Goal: Transaction & Acquisition: Subscribe to service/newsletter

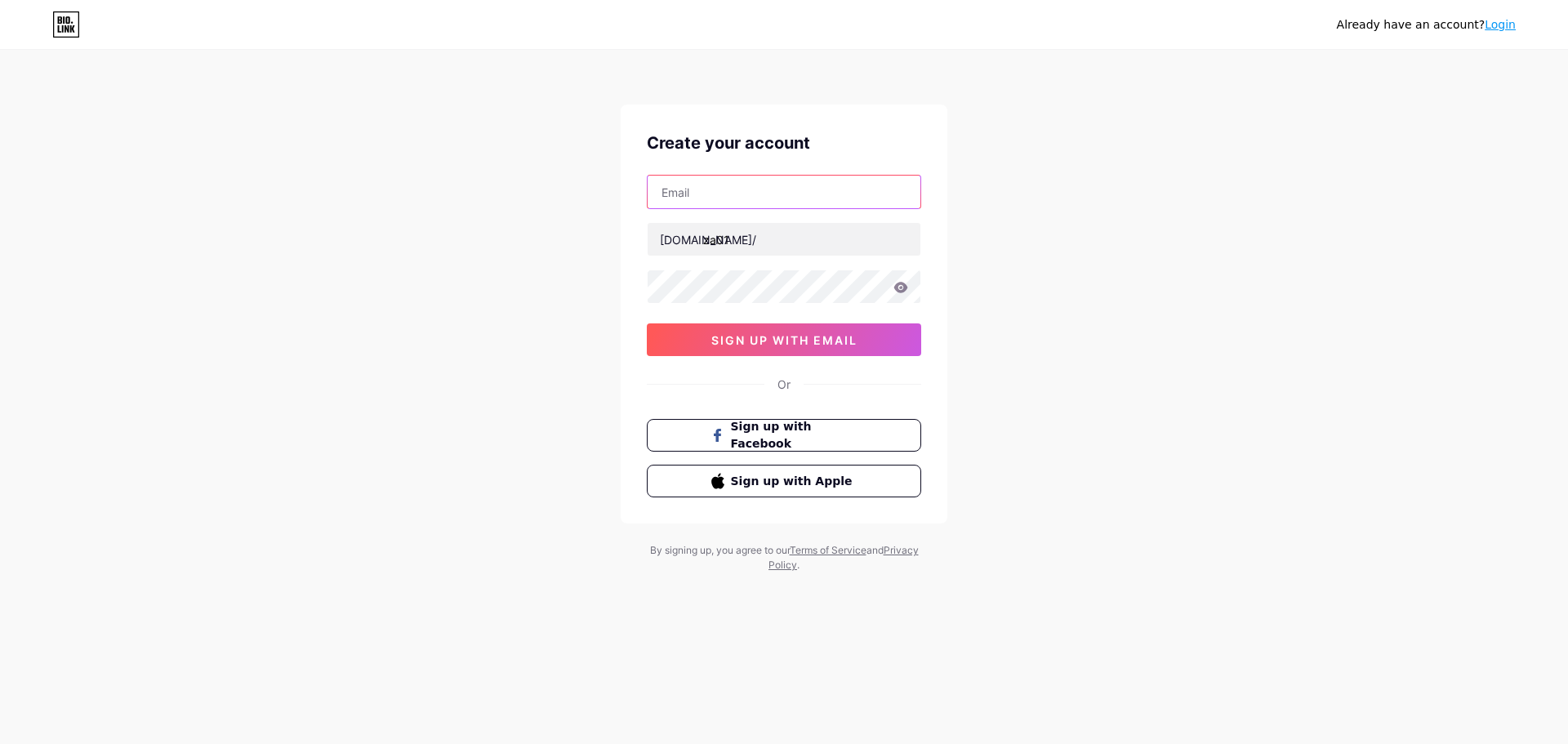
click at [783, 200] on input "text" at bounding box center [784, 192] width 273 height 33
type input "[EMAIL_ADDRESS][DOMAIN_NAME]"
click at [1222, 293] on div "Already have an account? Login Create your account [EMAIL_ADDRESS][DOMAIN_NAME]…" at bounding box center [784, 312] width 1568 height 624
click at [977, 230] on div "Already have an account? Login Create your account [EMAIL_ADDRESS][DOMAIN_NAME]…" at bounding box center [784, 312] width 1568 height 624
click at [816, 335] on span "sign up with email" at bounding box center [784, 340] width 147 height 13
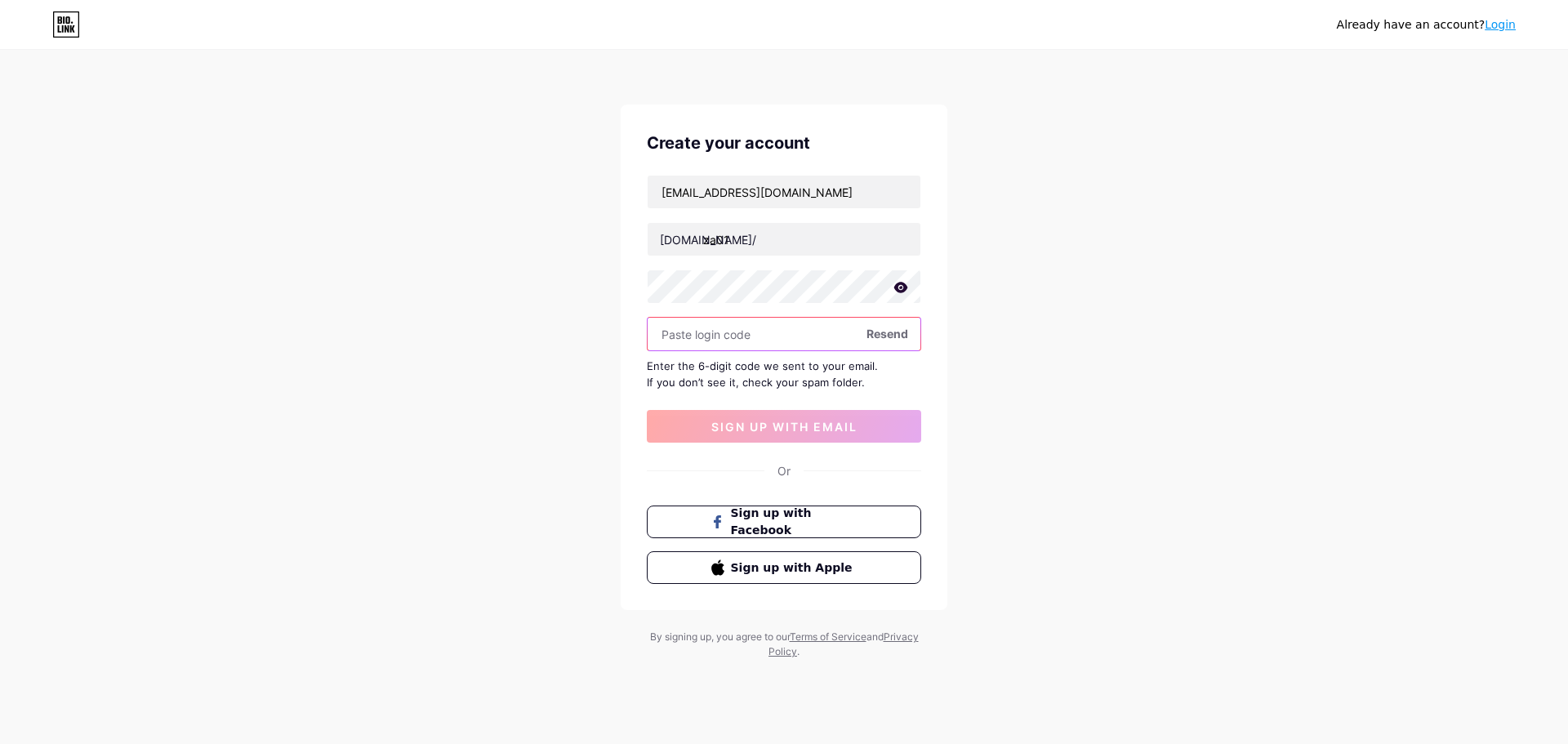
click at [738, 328] on input "text" at bounding box center [784, 334] width 273 height 33
paste input "897943"
type input "897943"
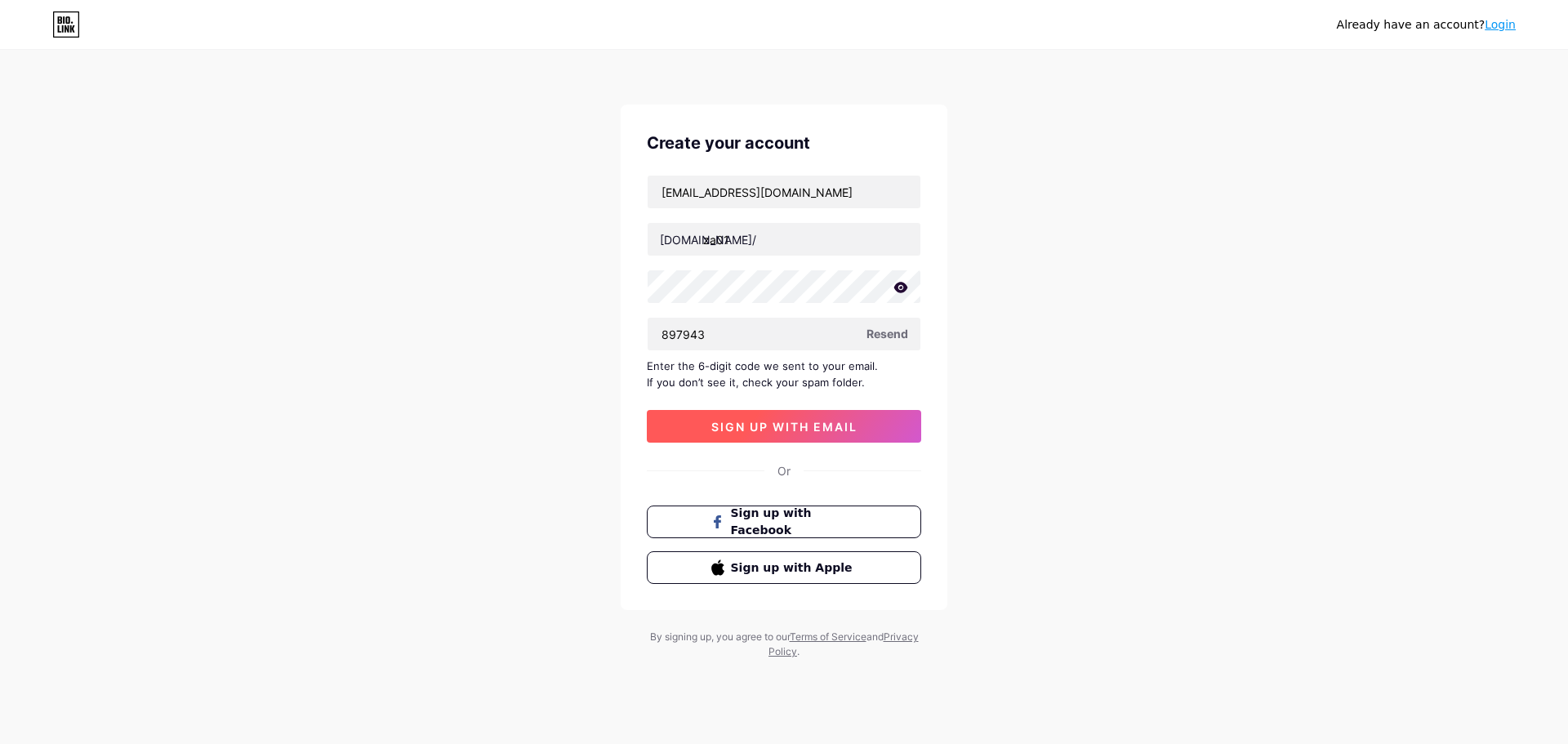
click at [828, 431] on span "sign up with email" at bounding box center [784, 426] width 147 height 13
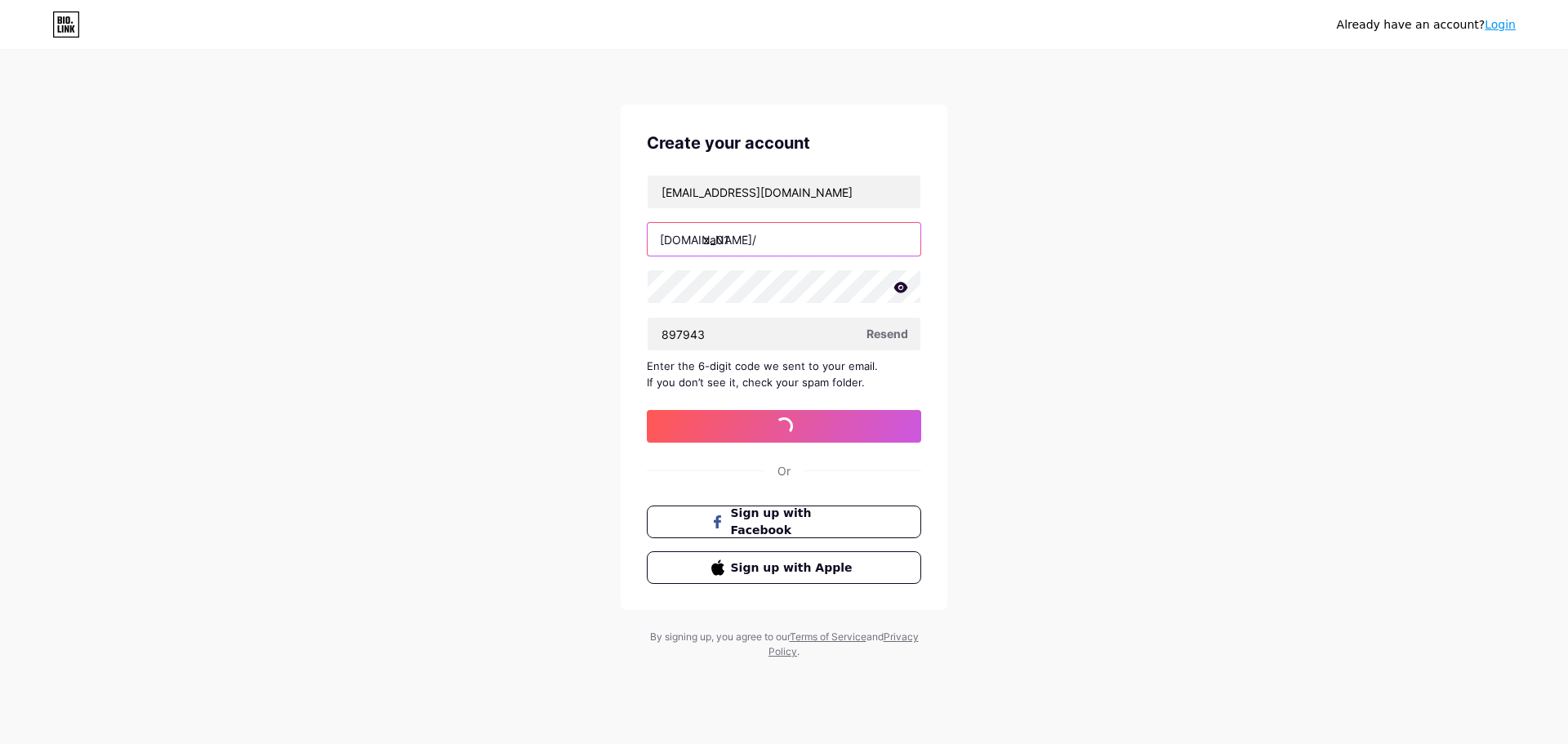
click at [747, 231] on input "za01" at bounding box center [784, 239] width 273 height 33
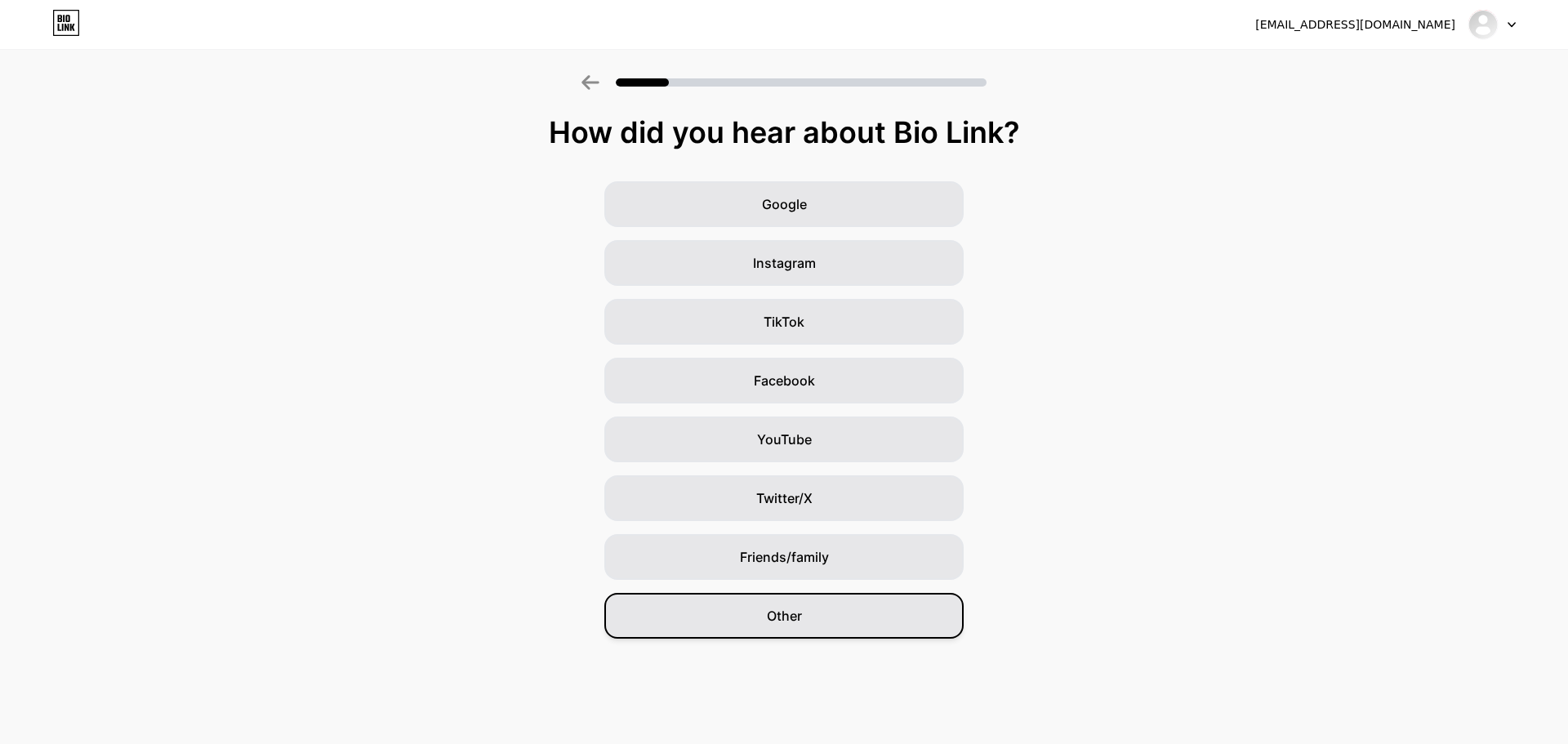
click at [865, 604] on div "Other" at bounding box center [784, 616] width 359 height 46
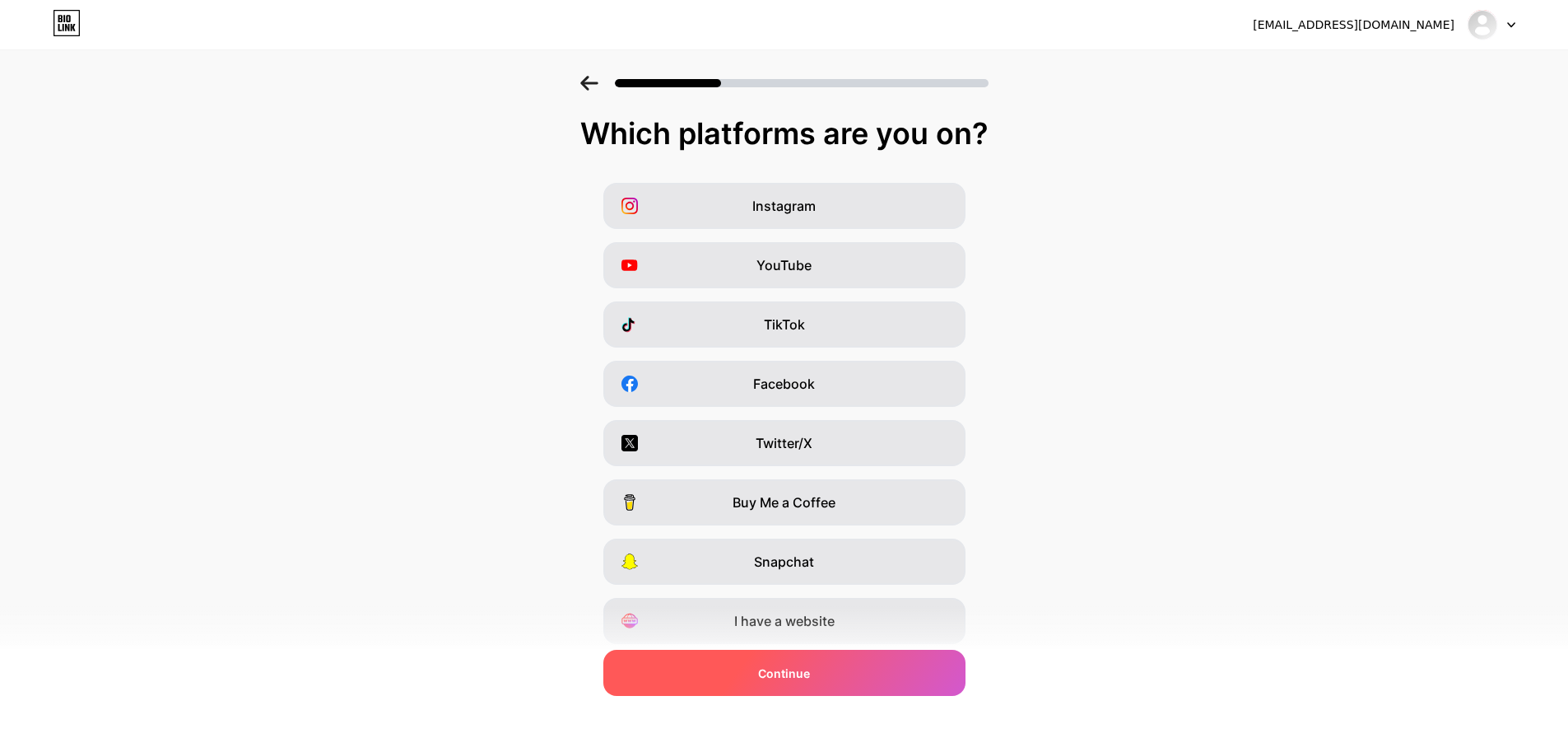
click at [864, 665] on div "Continue" at bounding box center [784, 673] width 362 height 46
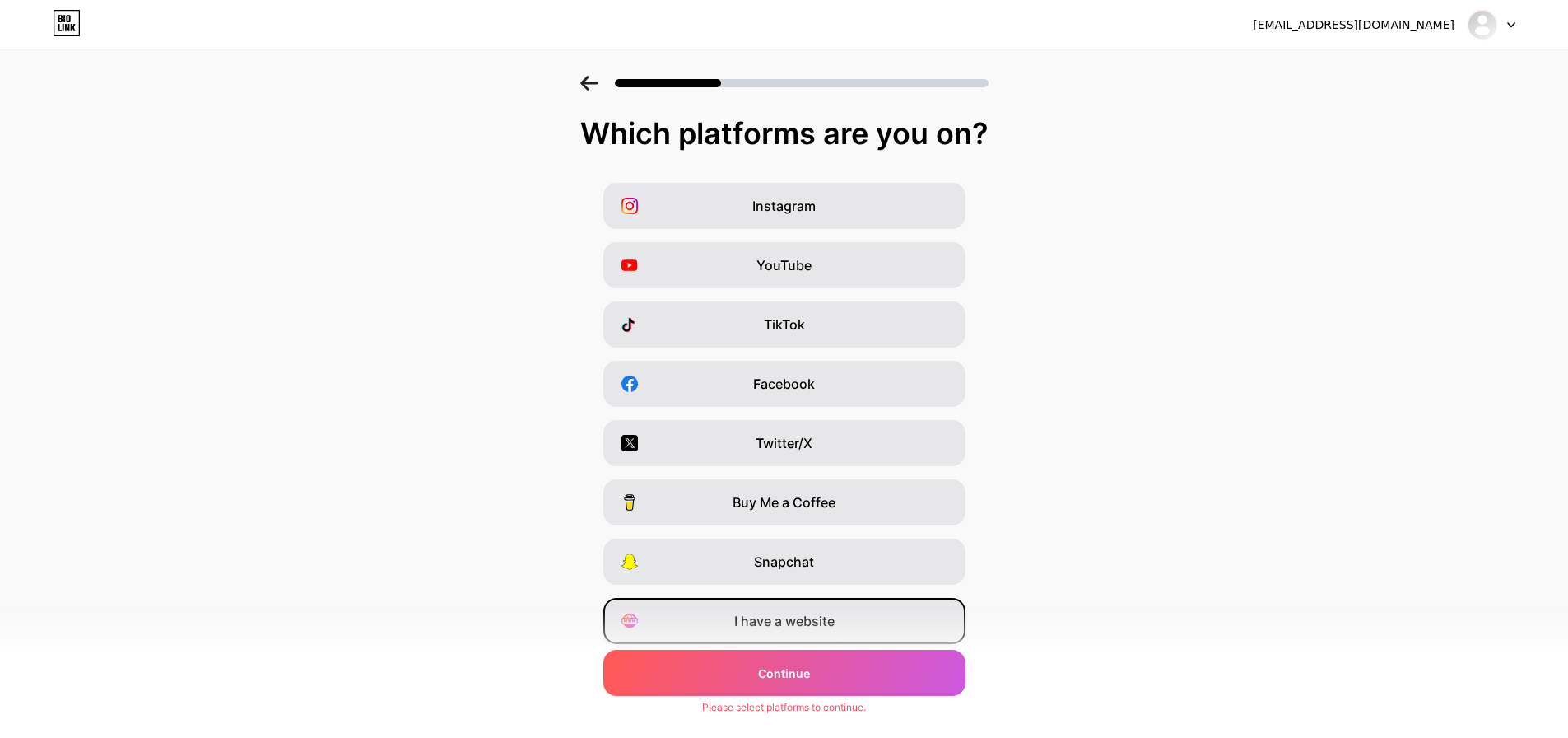
click at [859, 615] on div "I have a website" at bounding box center [784, 621] width 362 height 46
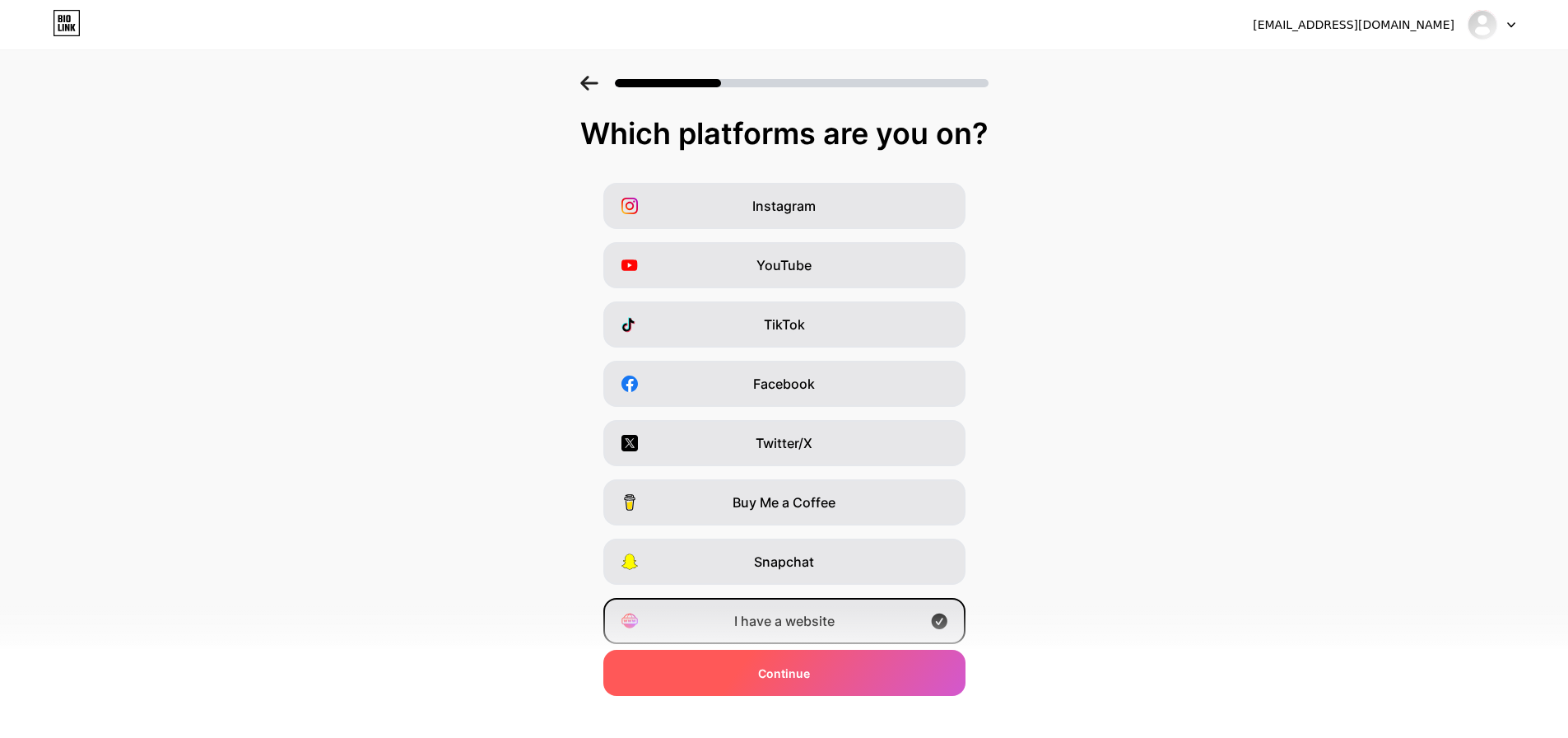
click at [841, 662] on div "Continue" at bounding box center [784, 673] width 362 height 46
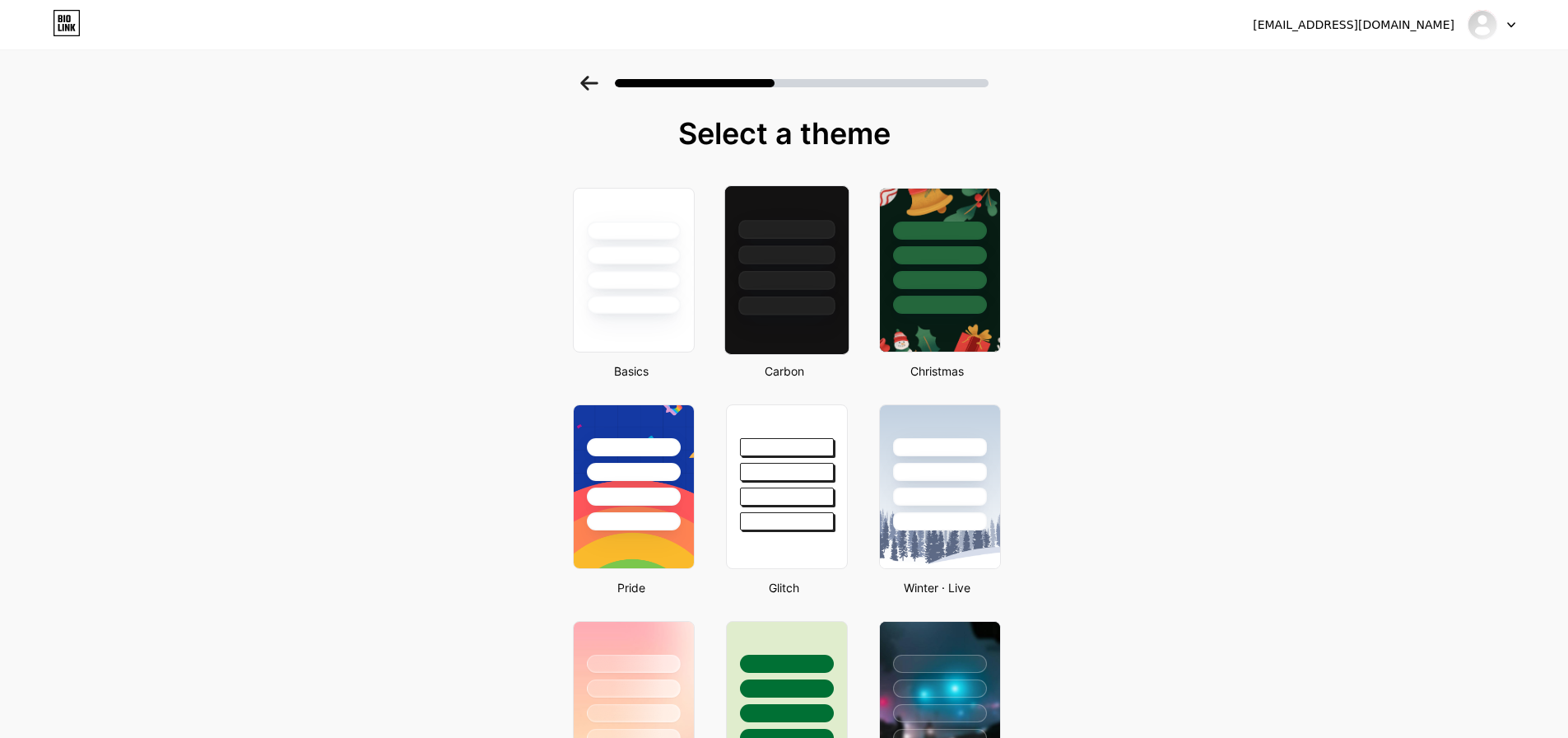
click at [774, 270] on div at bounding box center [786, 251] width 124 height 129
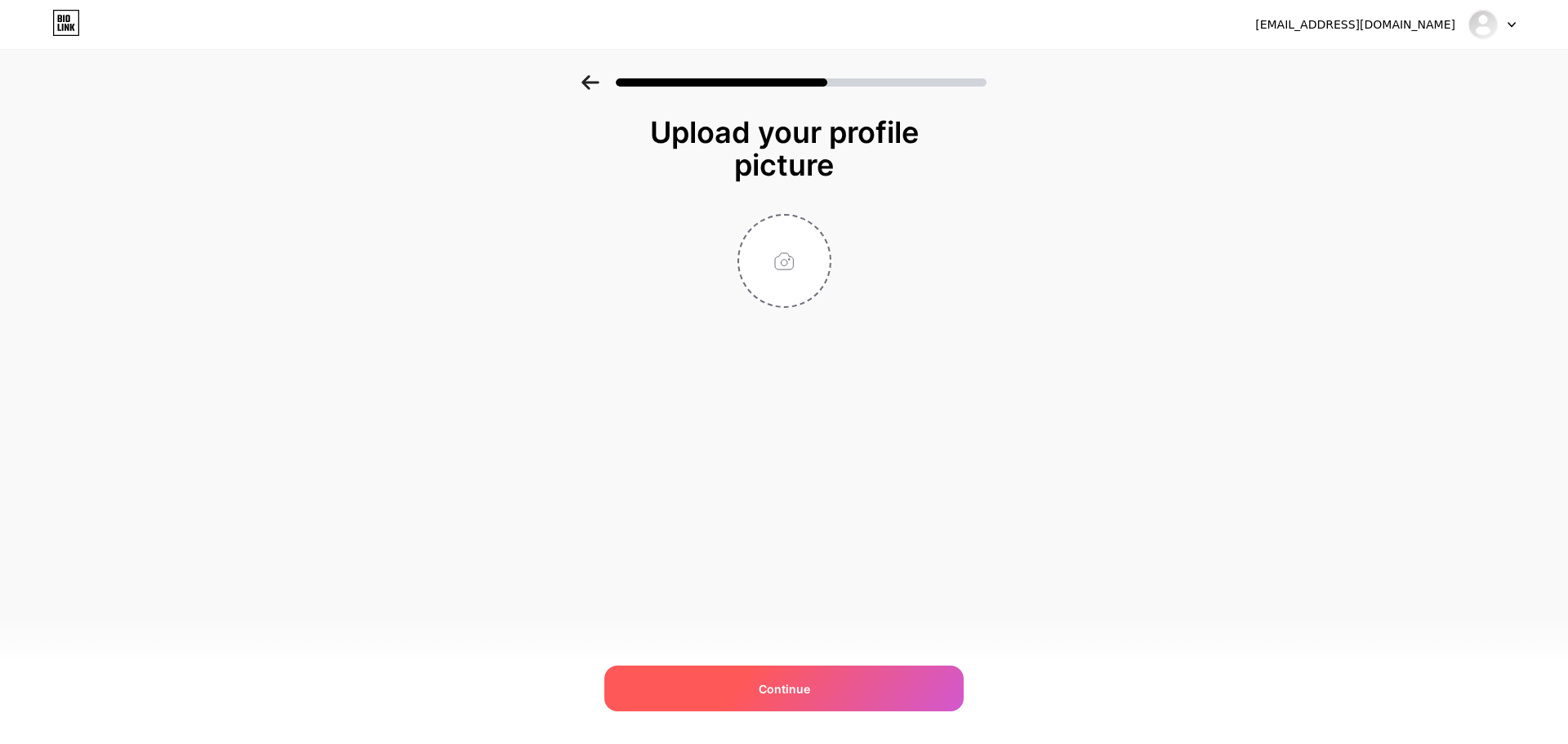
click at [911, 685] on div "Continue" at bounding box center [784, 688] width 359 height 46
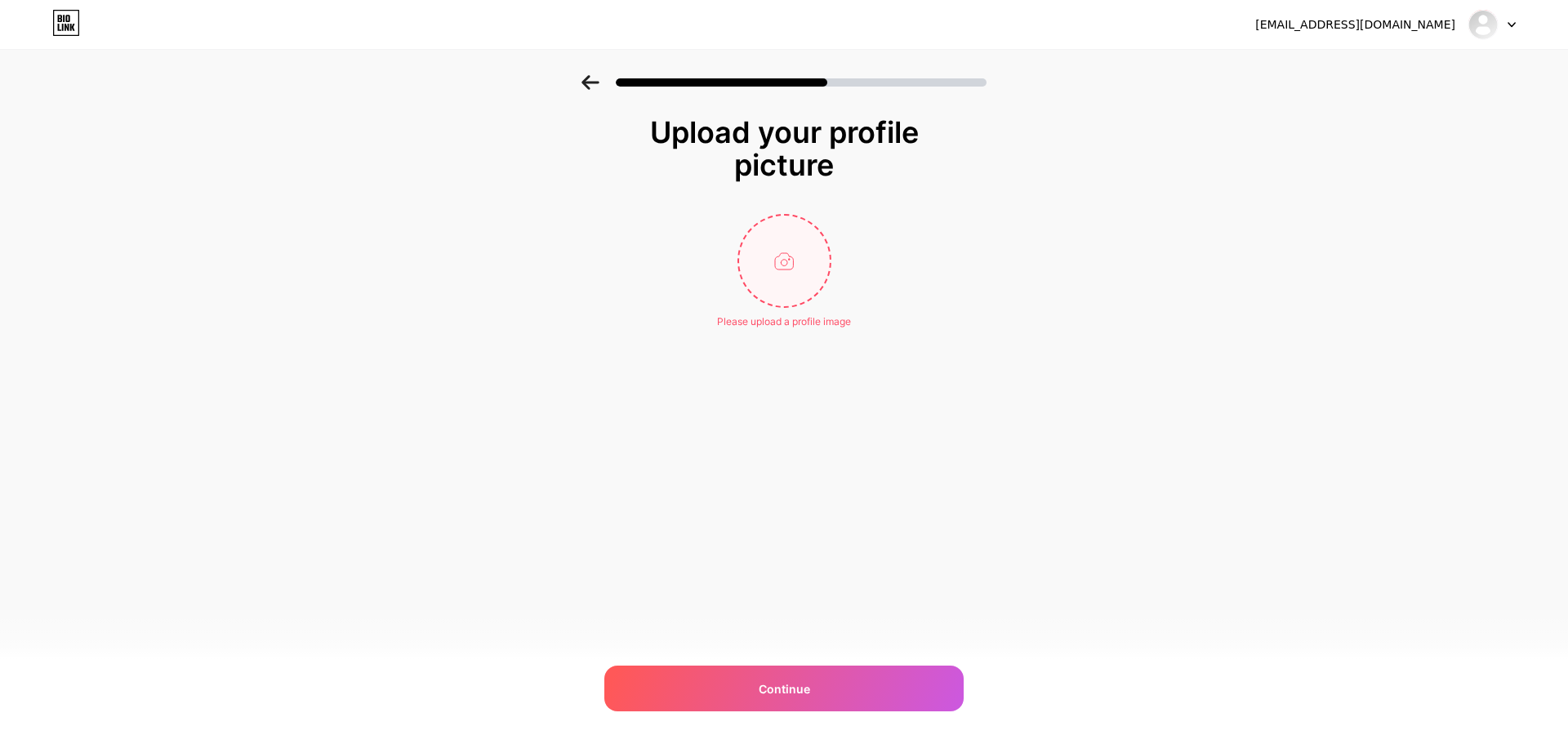
click at [770, 241] on input "file" at bounding box center [784, 260] width 91 height 91
type input "C:\fakepath\Luxurious Casino Logo with Playing Cards.png"
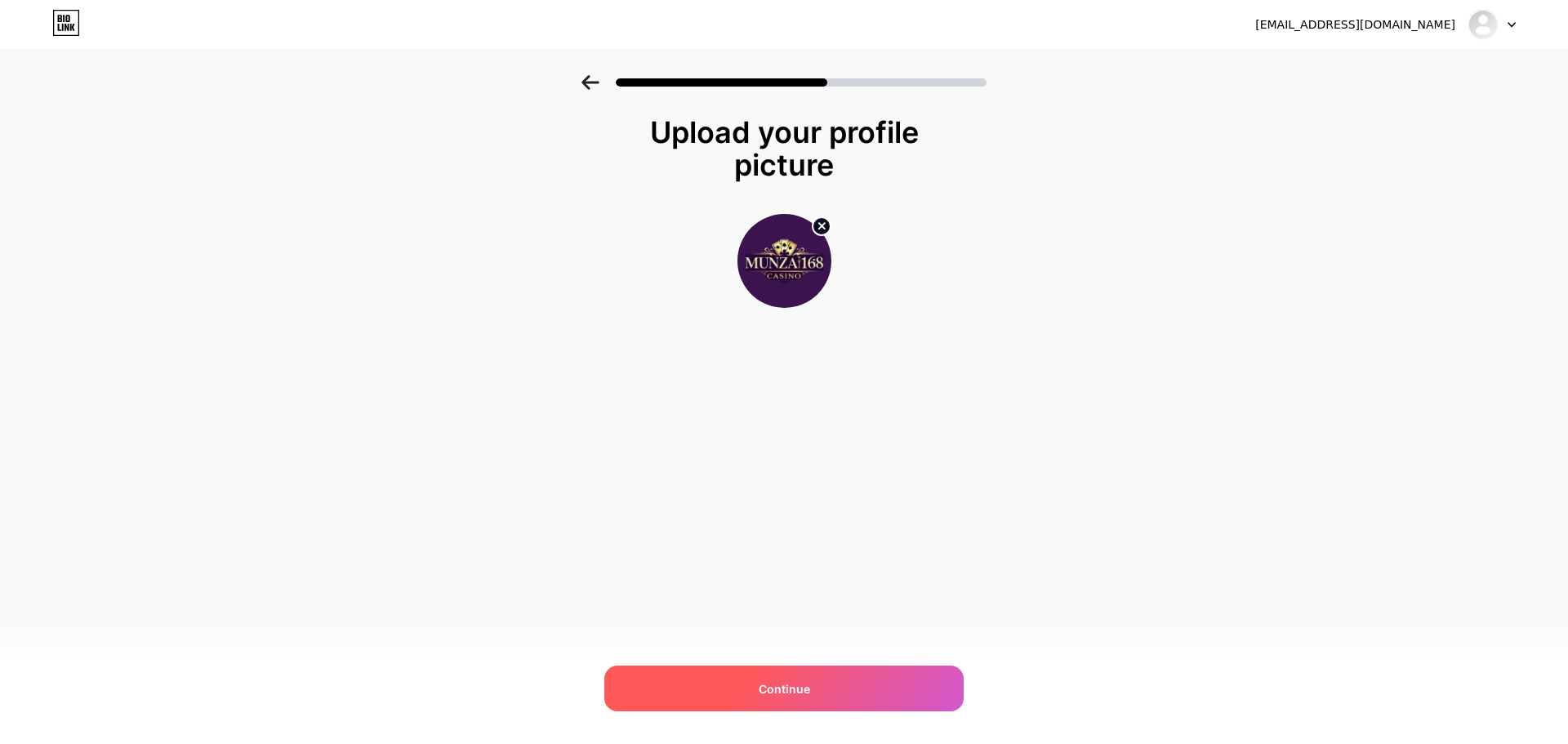
click at [894, 674] on div "Continue" at bounding box center [784, 688] width 359 height 46
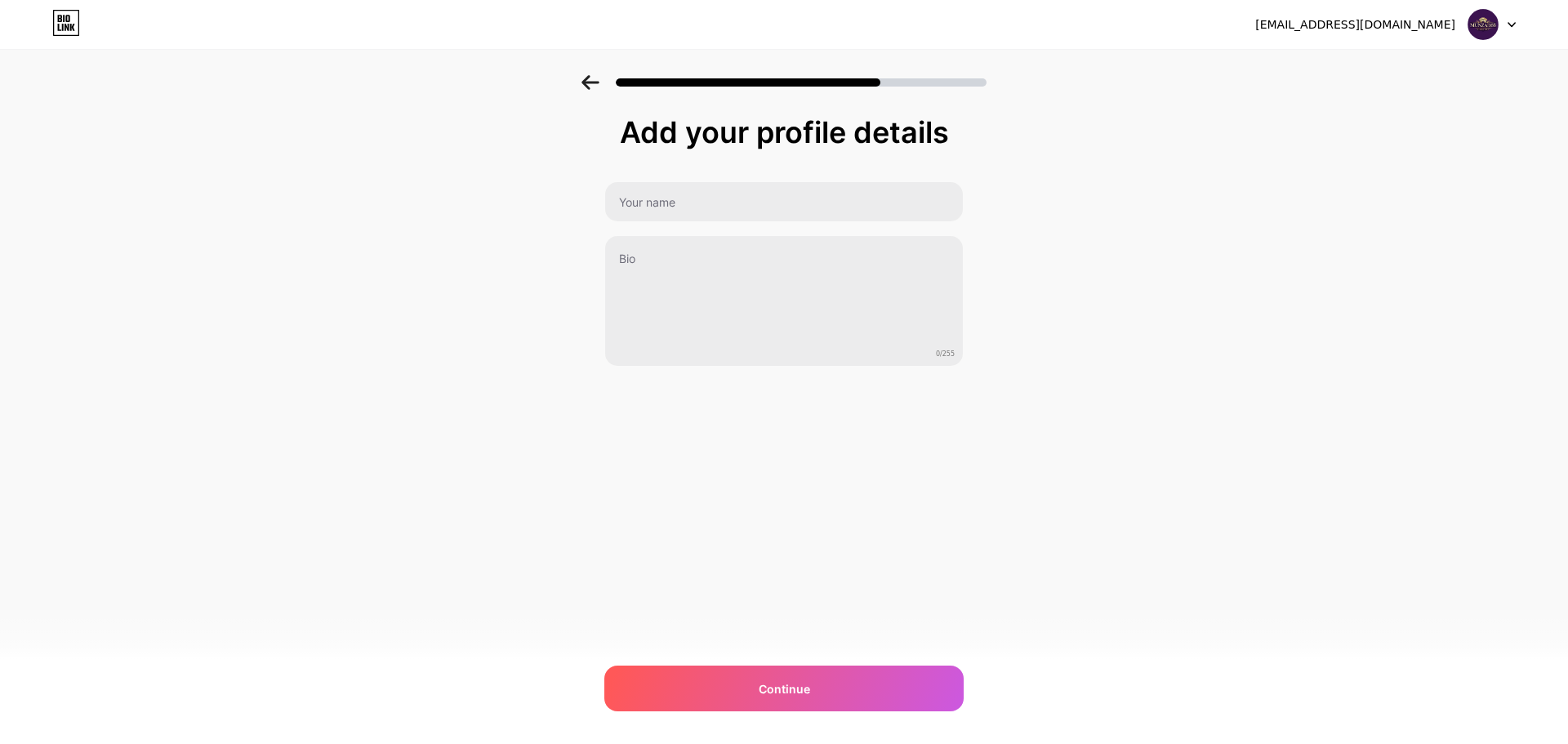
click at [894, 674] on div "Continue" at bounding box center [784, 688] width 359 height 46
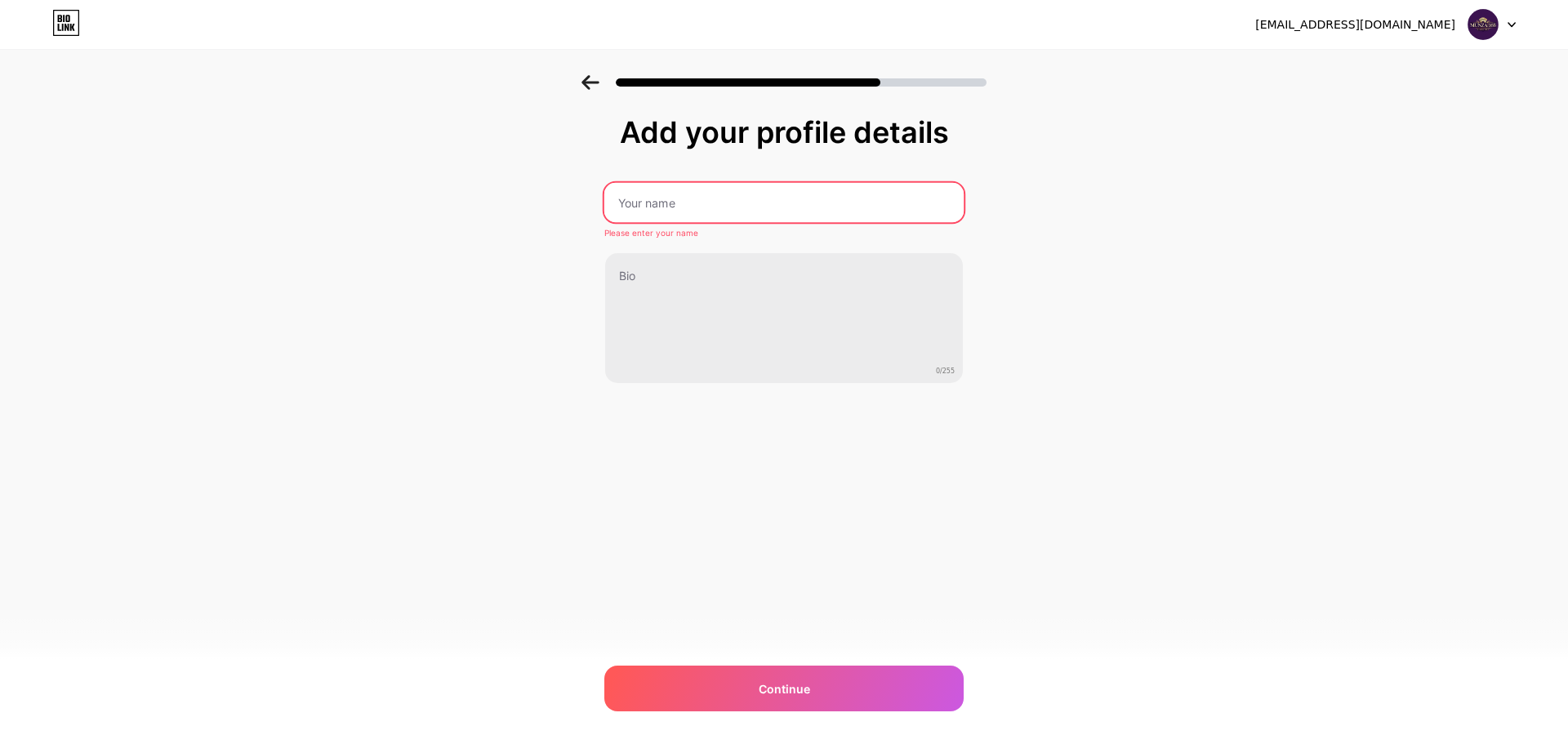
click at [748, 215] on input "text" at bounding box center [784, 202] width 359 height 39
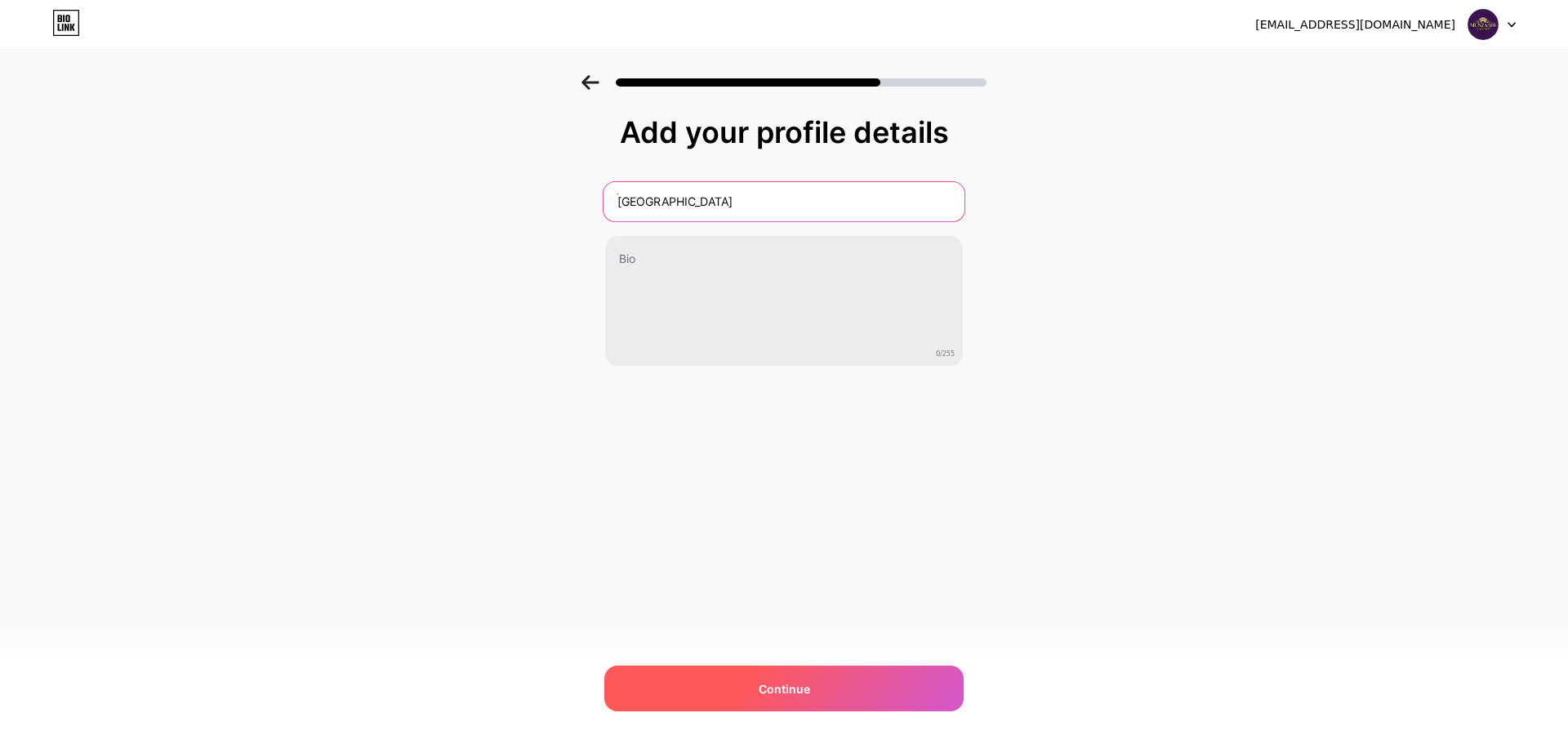
type input "๊[GEOGRAPHIC_DATA]"
click at [823, 673] on div "Continue" at bounding box center [784, 688] width 359 height 46
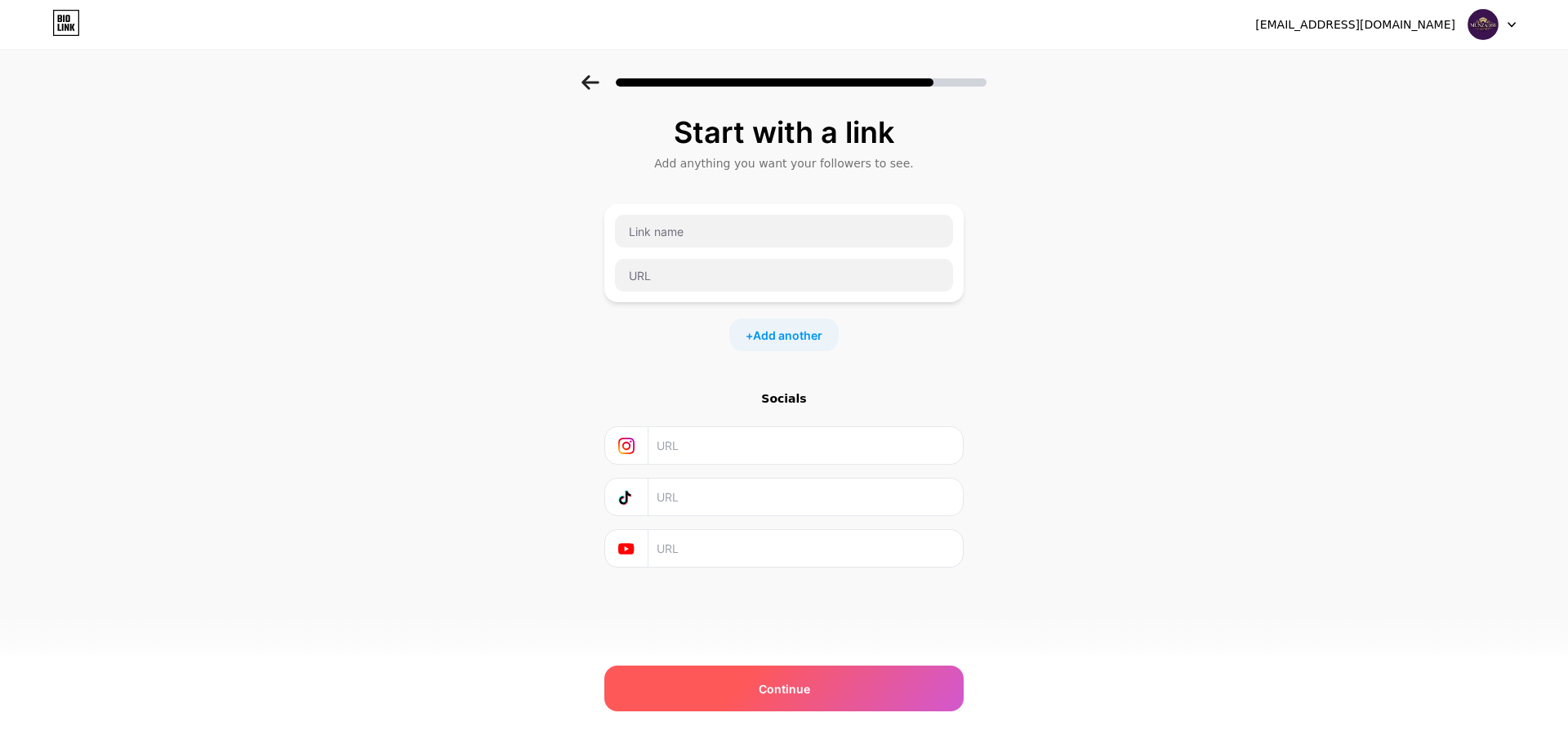
click at [825, 666] on div "Continue" at bounding box center [784, 688] width 359 height 46
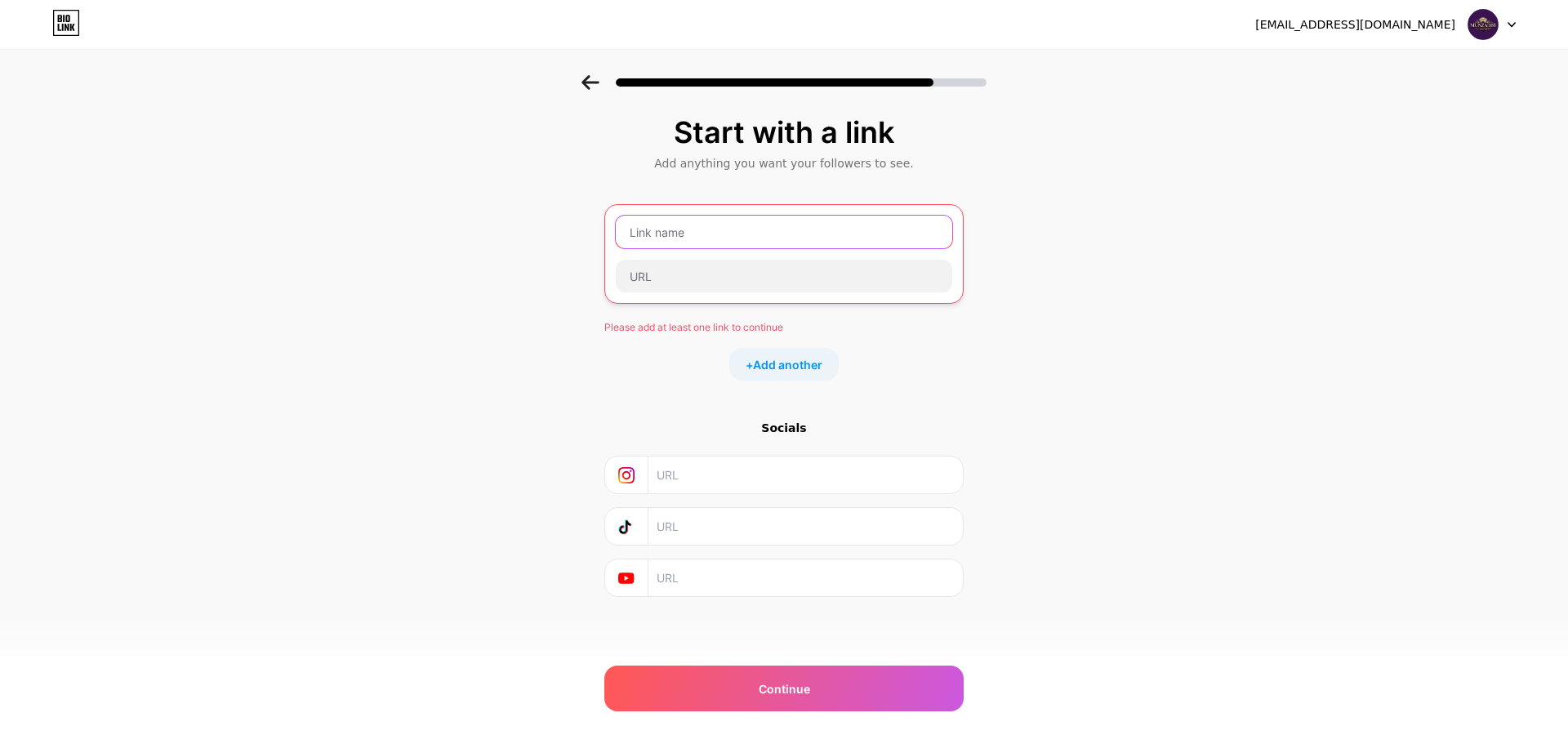
click at [776, 234] on input "text" at bounding box center [784, 232] width 336 height 33
paste input "[URL][DOMAIN_NAME]"
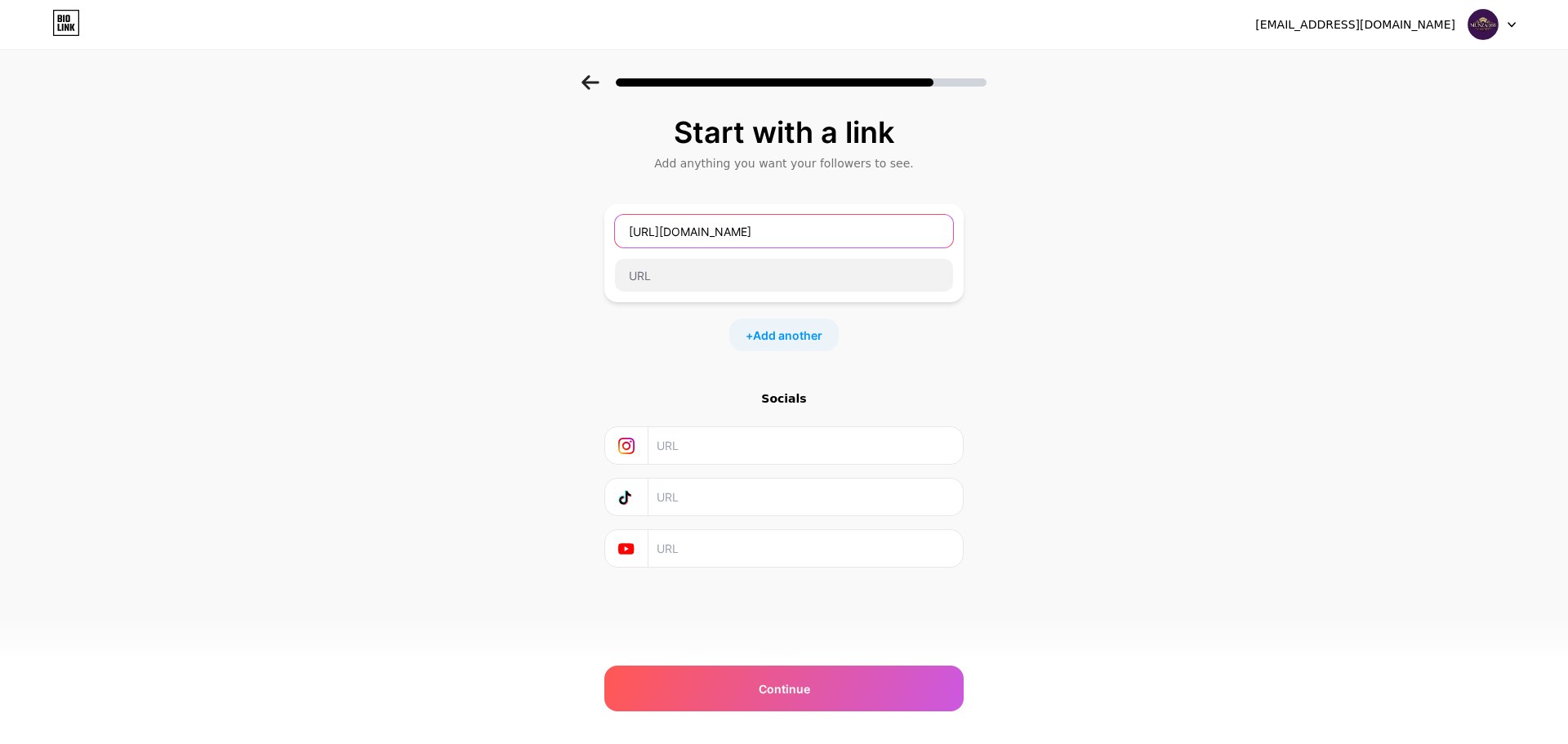
click at [814, 234] on input "[URL][DOMAIN_NAME]" at bounding box center [784, 231] width 338 height 33
type input "asd"
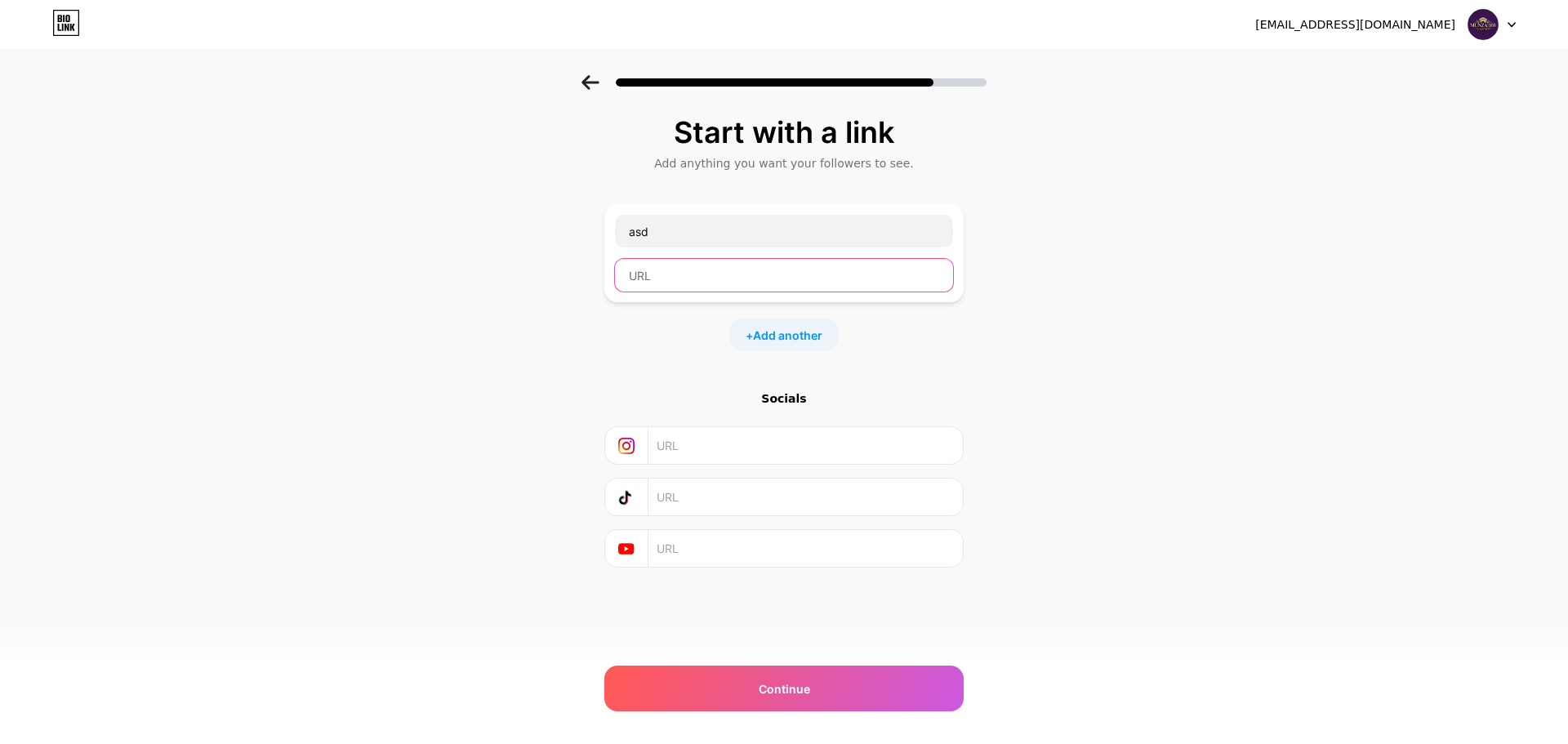
click at [762, 279] on input "text" at bounding box center [784, 275] width 338 height 33
paste input "[URL][DOMAIN_NAME]"
type input "[URL][DOMAIN_NAME]"
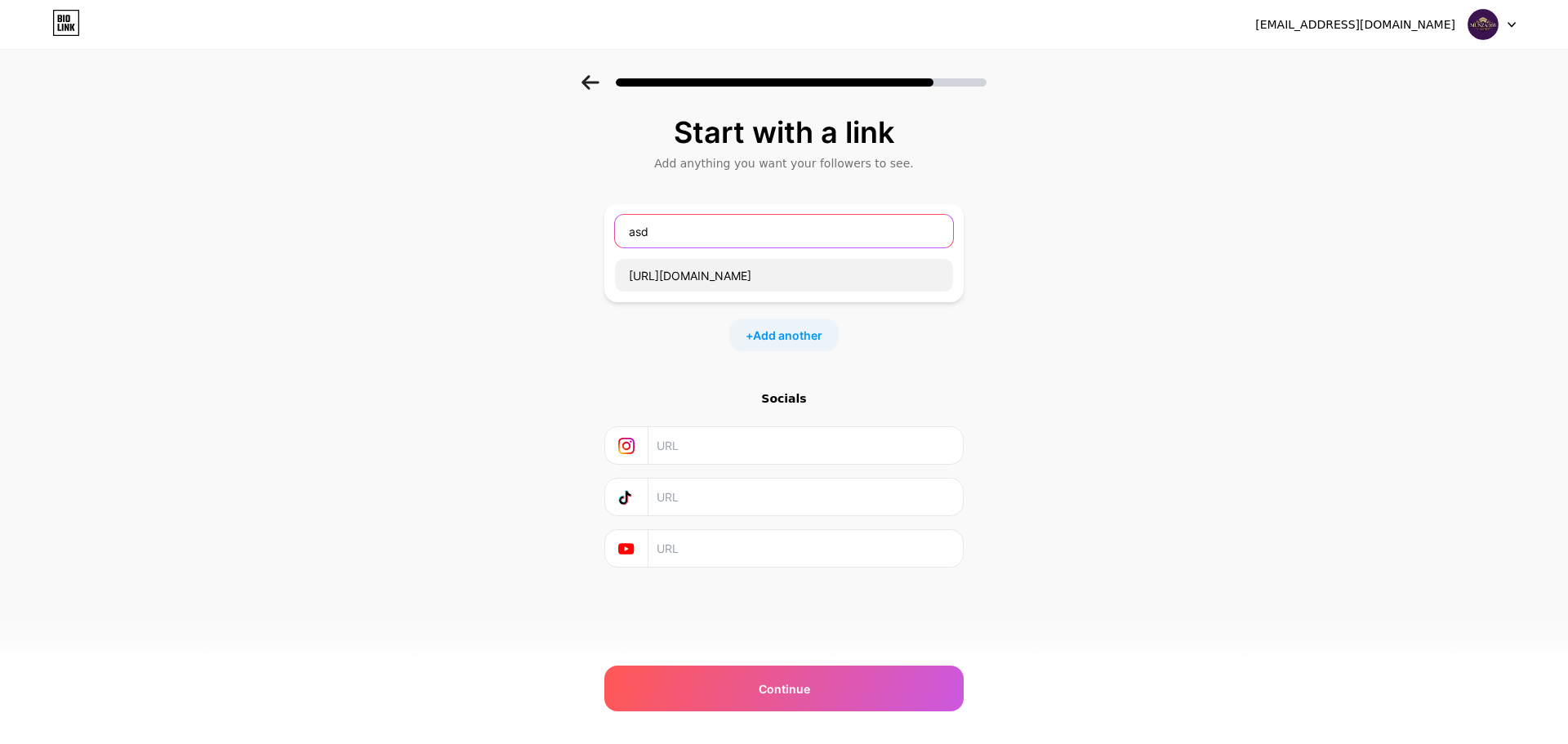
click at [748, 243] on input "asd" at bounding box center [784, 231] width 338 height 33
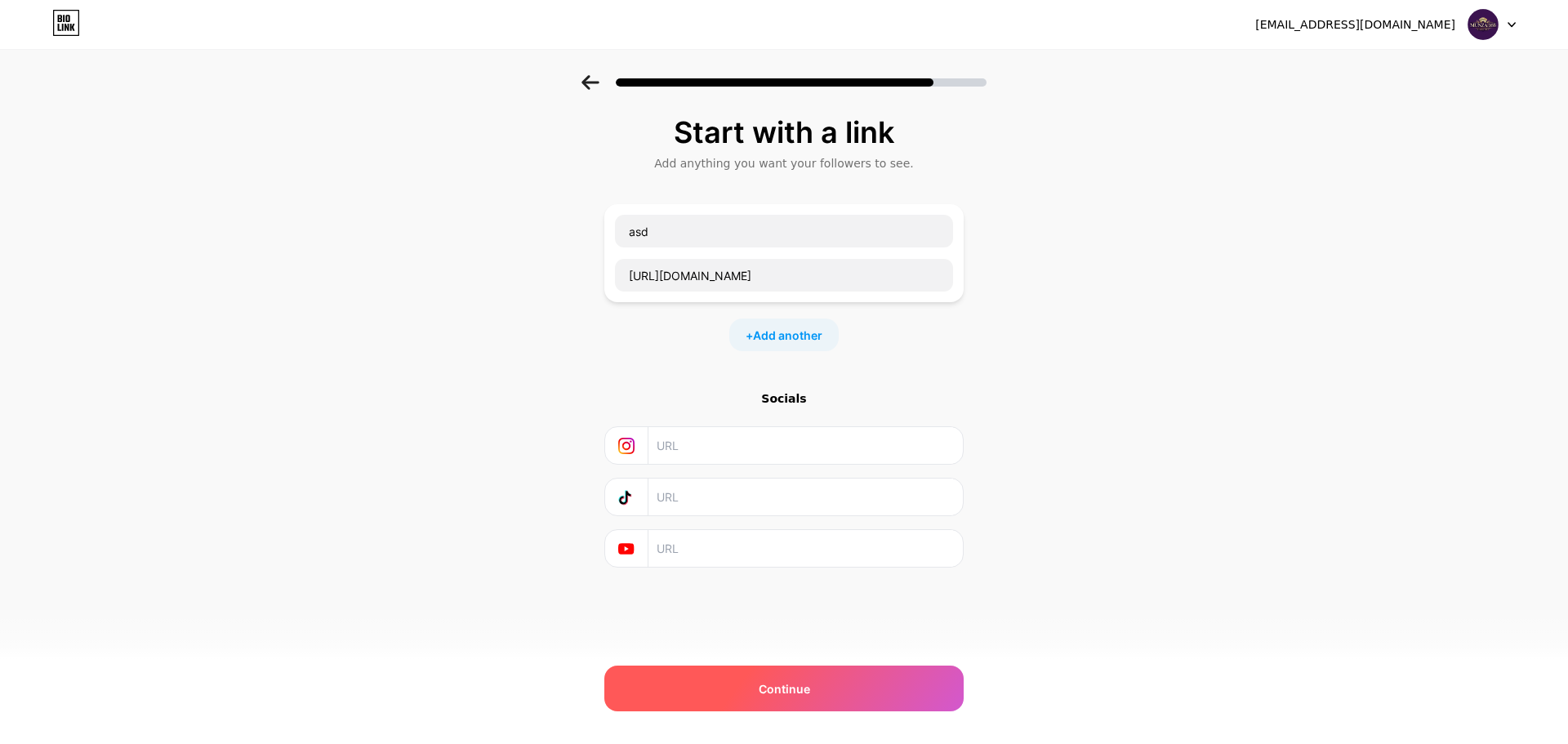
click at [830, 692] on div "Continue" at bounding box center [784, 688] width 359 height 46
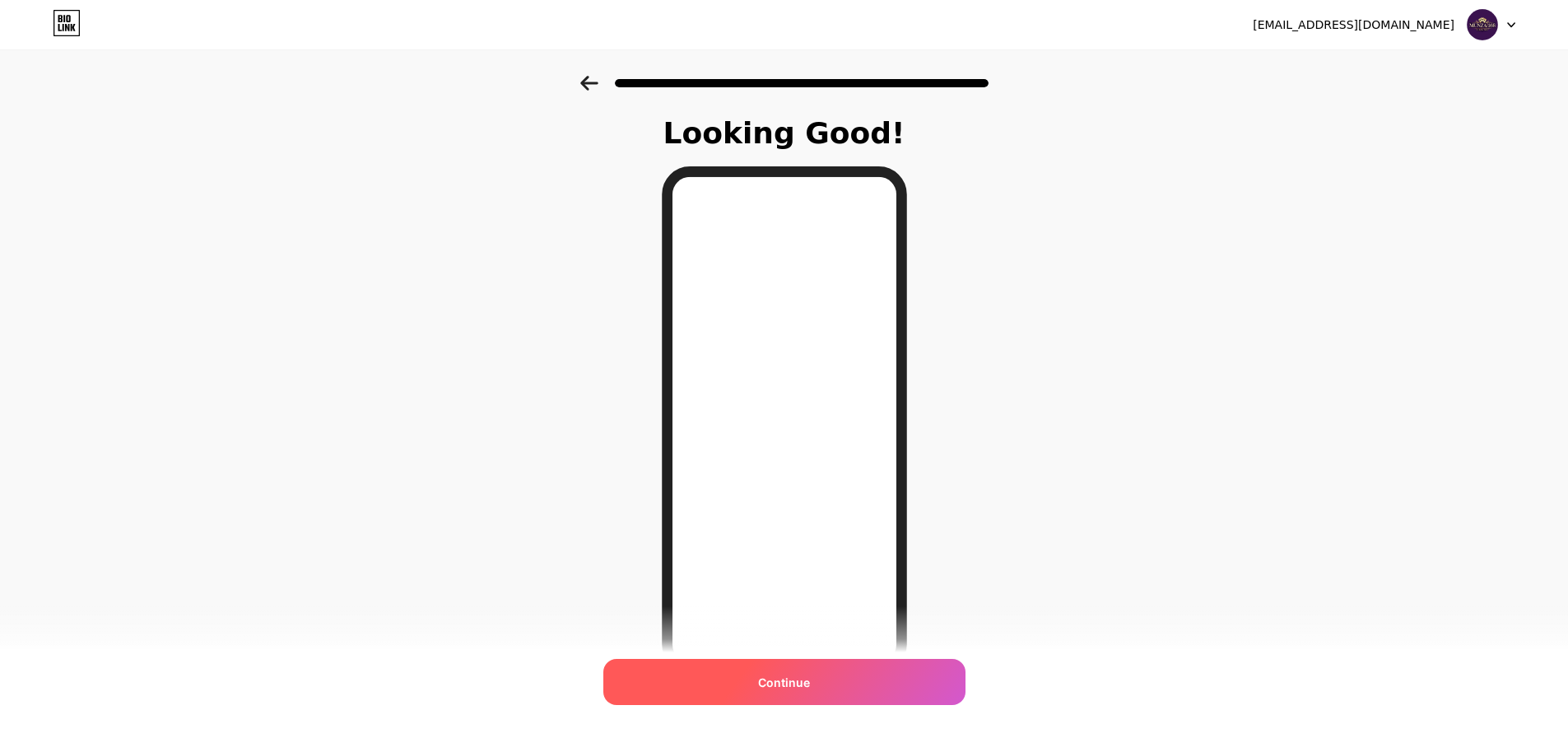
click at [911, 677] on div "Continue" at bounding box center [784, 682] width 362 height 46
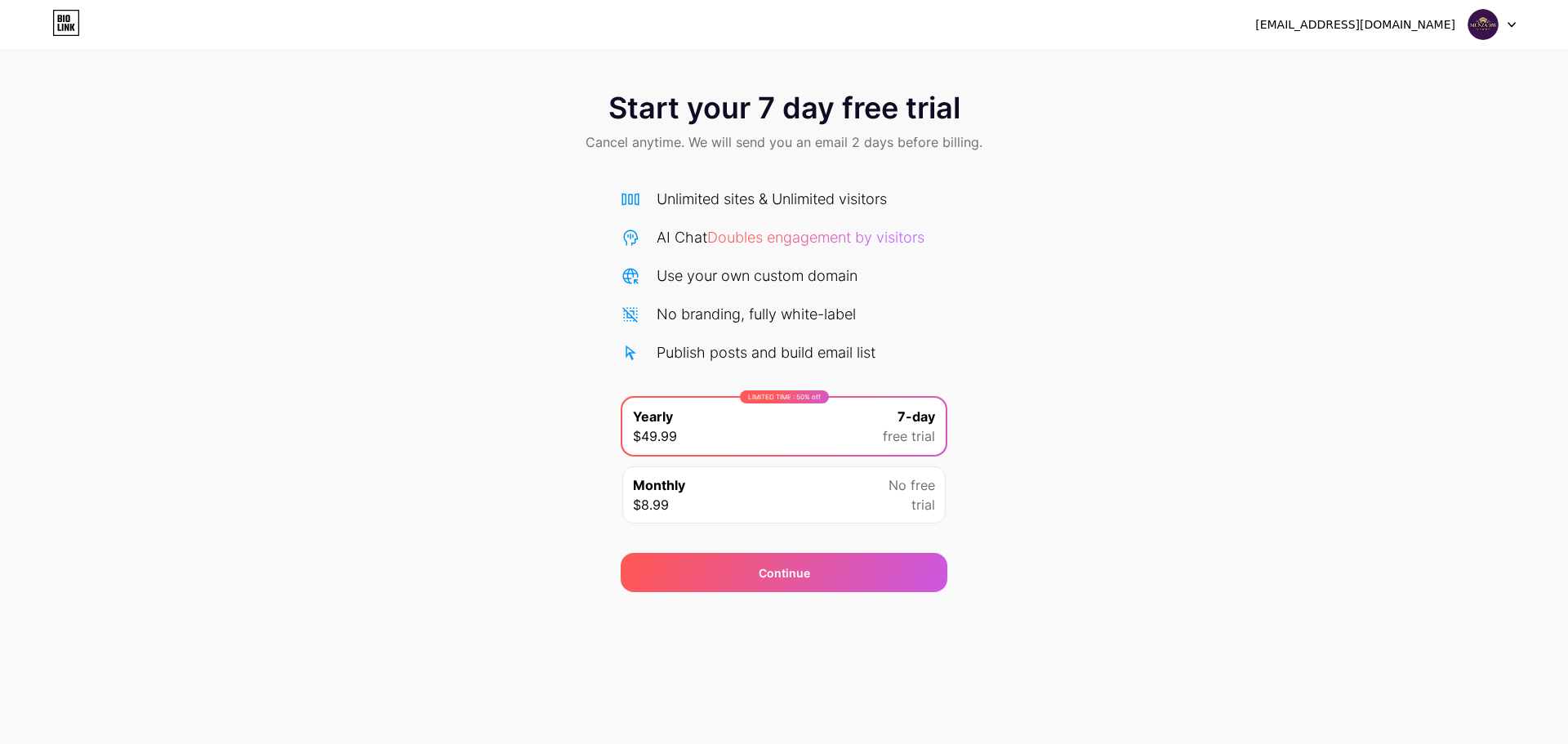
click at [1417, 26] on div "[EMAIL_ADDRESS][DOMAIN_NAME]" at bounding box center [1355, 25] width 200 height 17
click at [1488, 24] on img at bounding box center [1483, 24] width 31 height 31
click at [710, 137] on span "Cancel anytime. We will send you an email 2 days before billing." at bounding box center [784, 142] width 397 height 19
click at [889, 565] on div "Continue" at bounding box center [784, 572] width 327 height 39
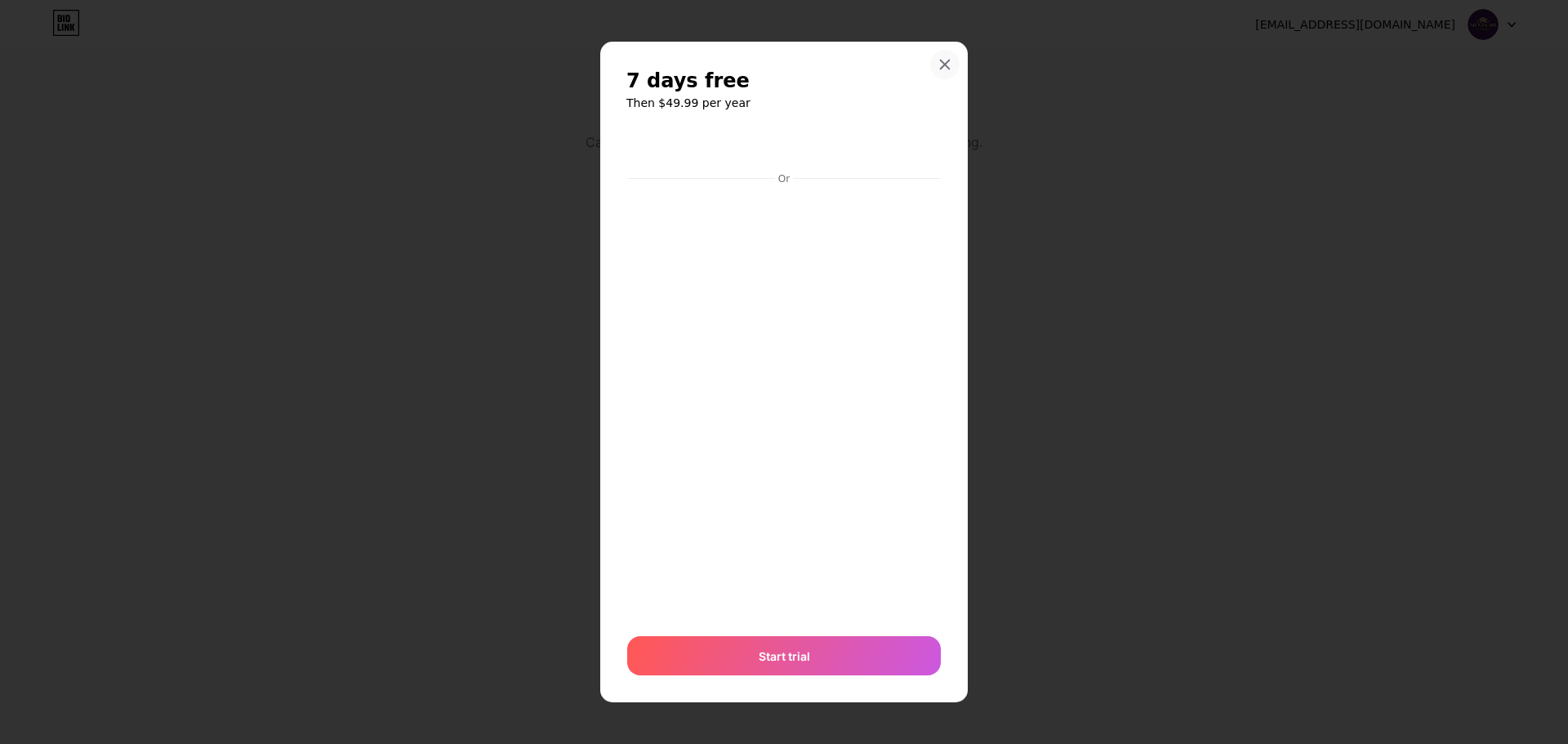
click at [944, 64] on icon at bounding box center [945, 65] width 13 height 13
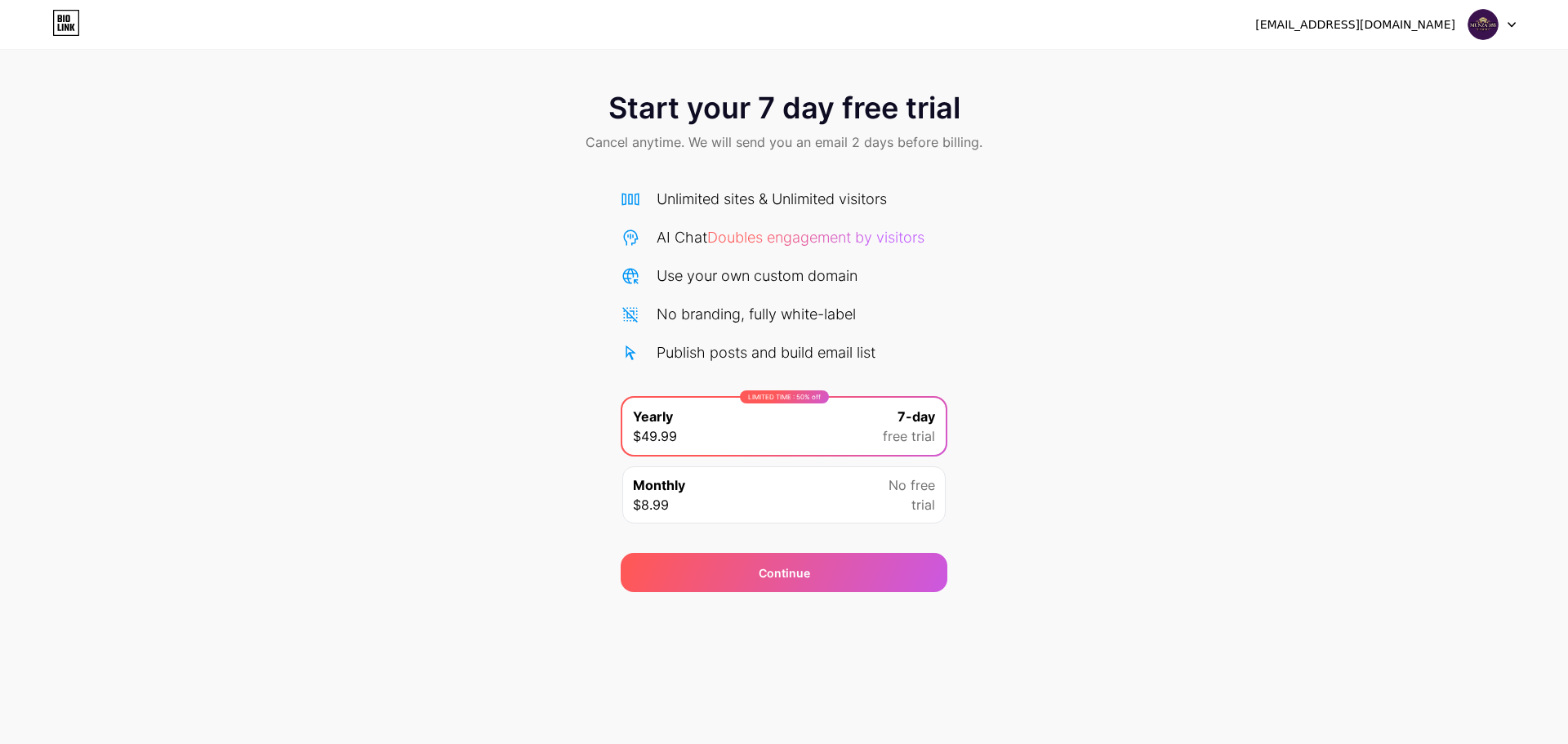
click at [73, 16] on icon at bounding box center [66, 22] width 28 height 26
